Goal: Check status: Check status

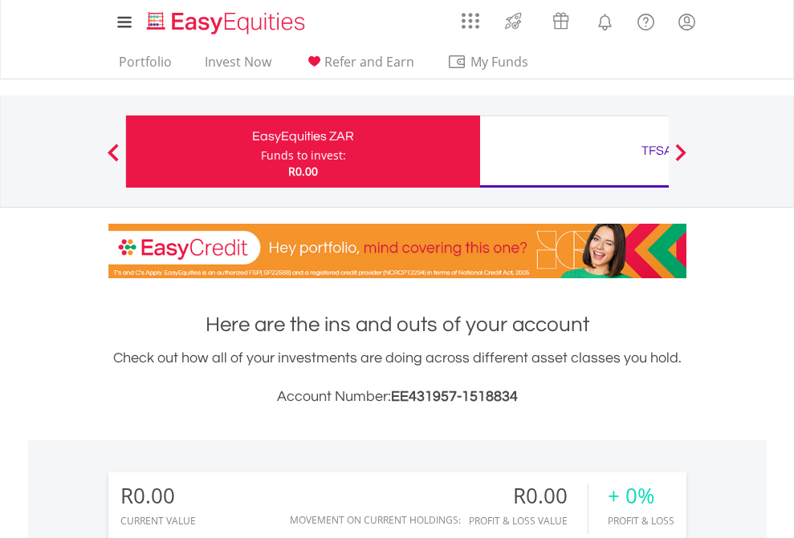
scroll to position [154, 252]
click at [261, 152] on div "Funds to invest:" at bounding box center [303, 156] width 85 height 16
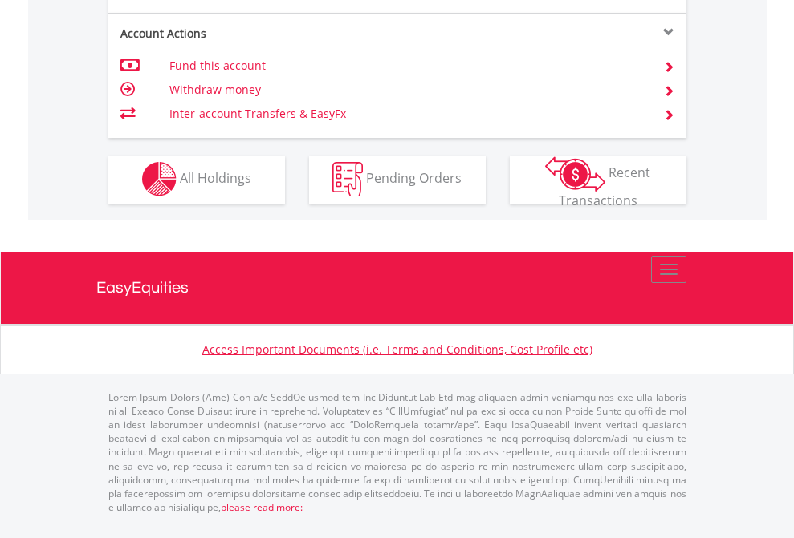
scroll to position [1500, 0]
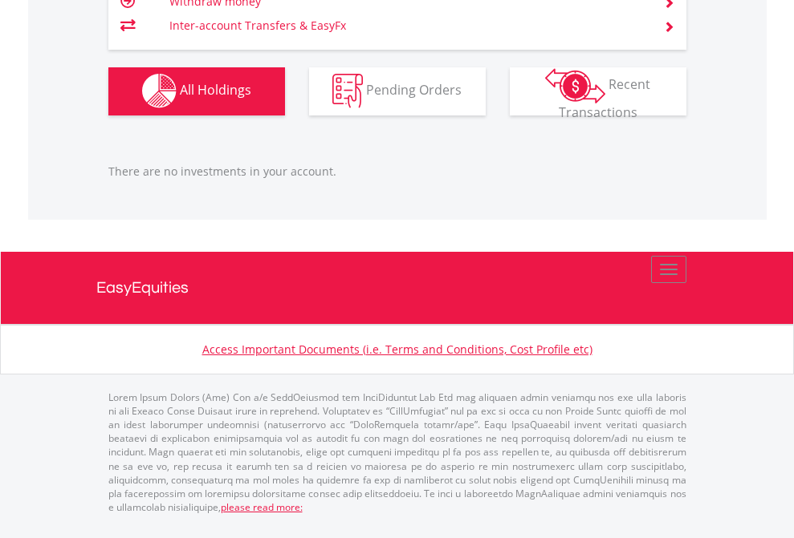
scroll to position [154, 252]
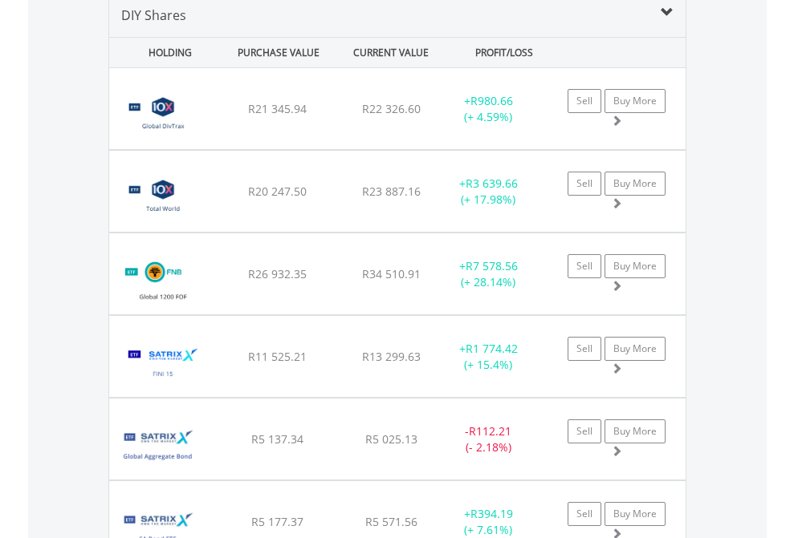
scroll to position [1551, 0]
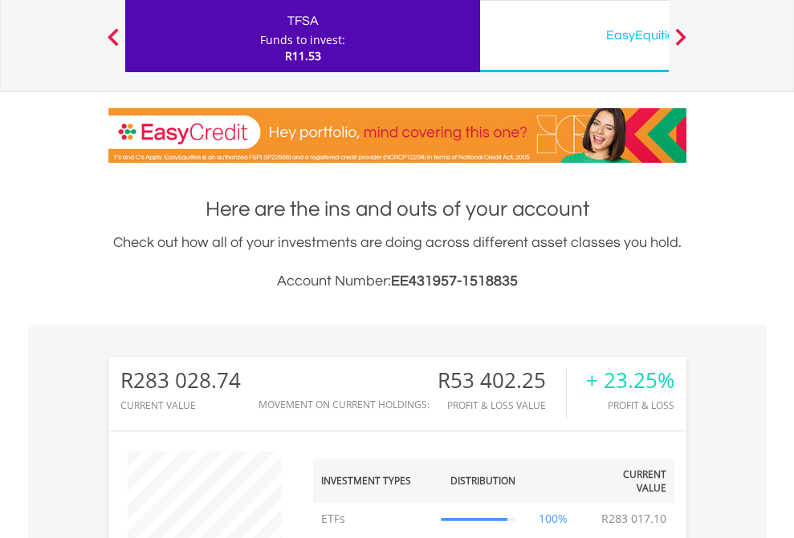
scroll to position [154, 252]
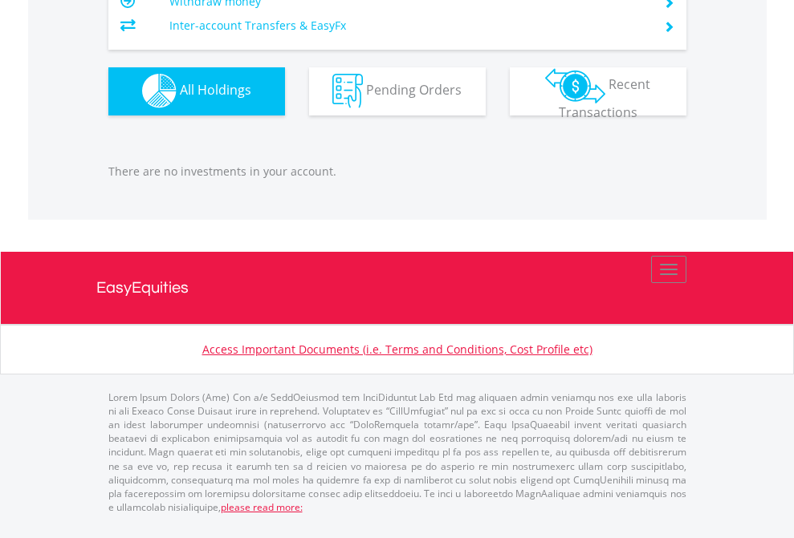
scroll to position [154, 252]
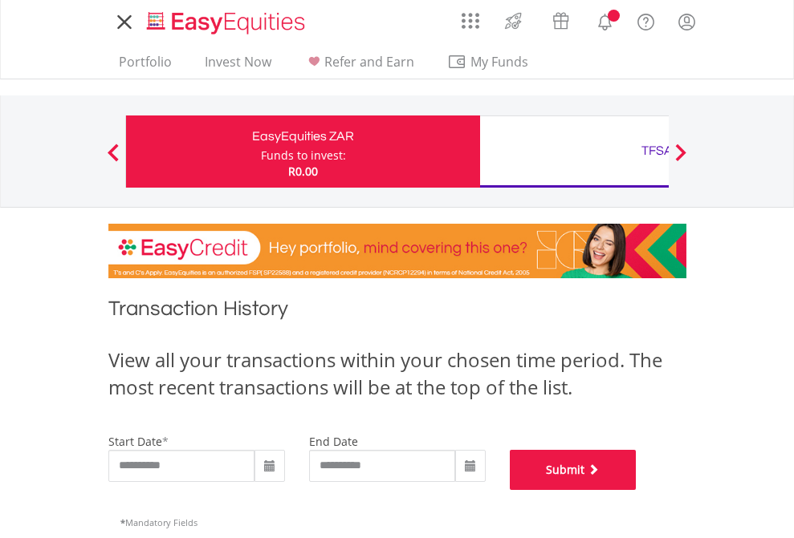
click at [636, 490] on button "Submit" at bounding box center [572, 470] width 127 height 40
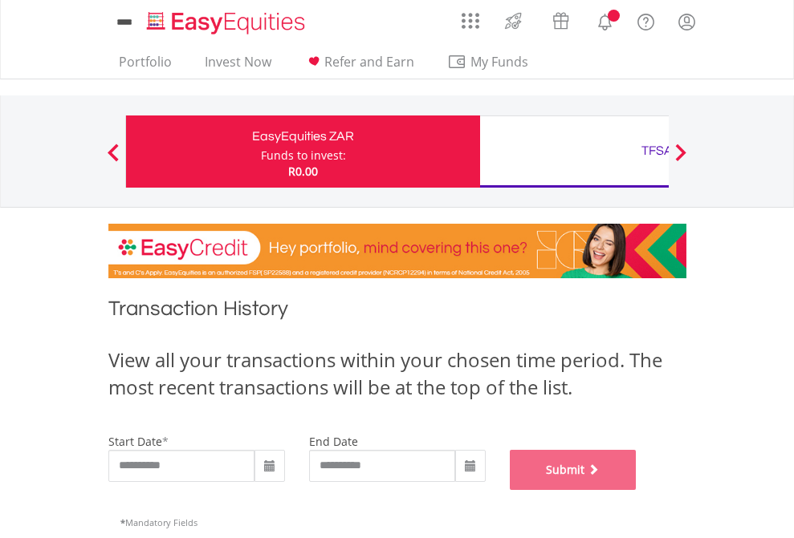
scroll to position [651, 0]
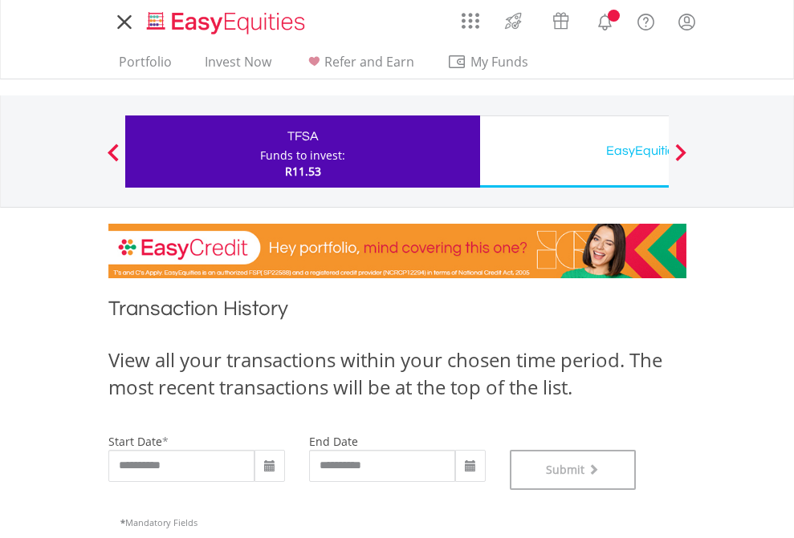
scroll to position [651, 0]
click at [574, 152] on div "EasyEquities USD" at bounding box center [656, 151] width 335 height 22
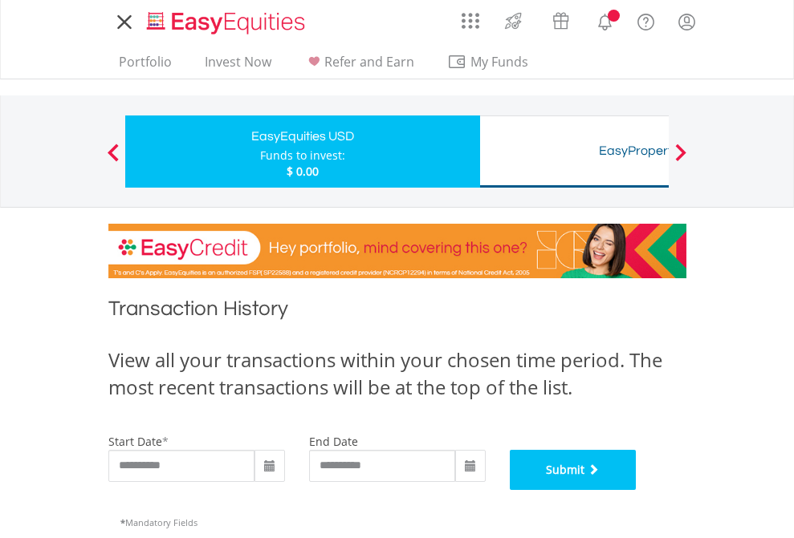
click at [636, 490] on button "Submit" at bounding box center [572, 470] width 127 height 40
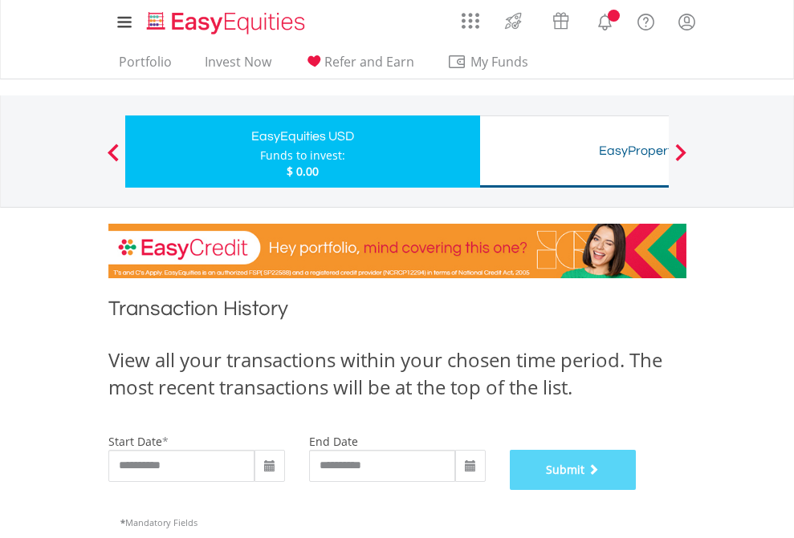
scroll to position [651, 0]
